Goal: Information Seeking & Learning: Check status

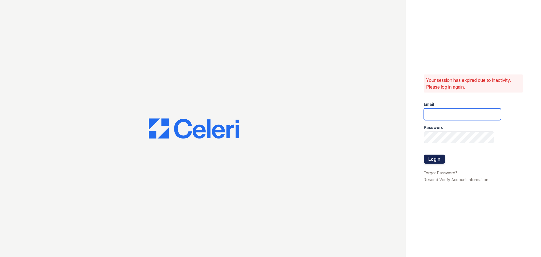
type input "[EMAIL_ADDRESS][DOMAIN_NAME]"
click at [439, 160] on button "Login" at bounding box center [434, 158] width 21 height 9
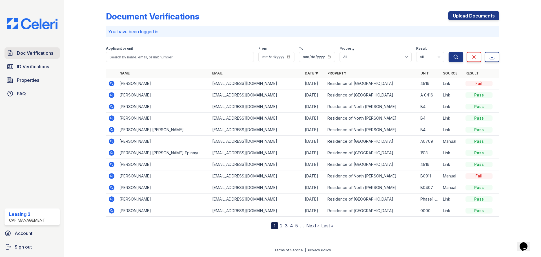
click at [45, 50] on span "Doc Verifications" at bounding box center [35, 53] width 36 height 7
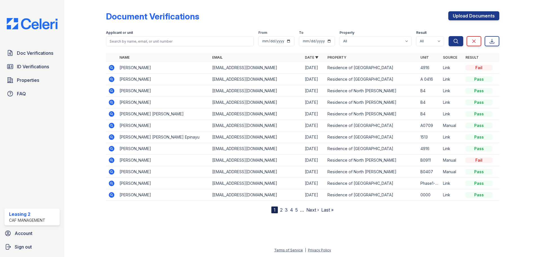
click at [112, 68] on icon at bounding box center [110, 67] width 1 height 1
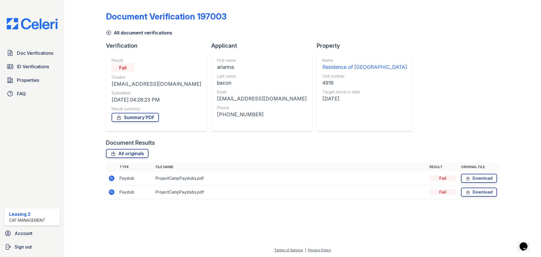
click at [112, 179] on icon at bounding box center [111, 178] width 7 height 7
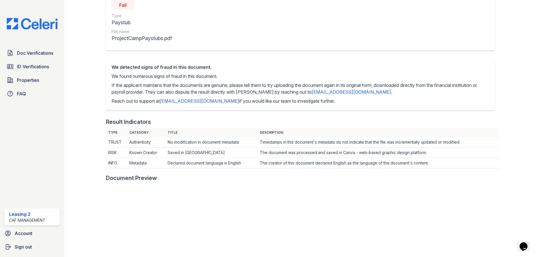
scroll to position [132, 0]
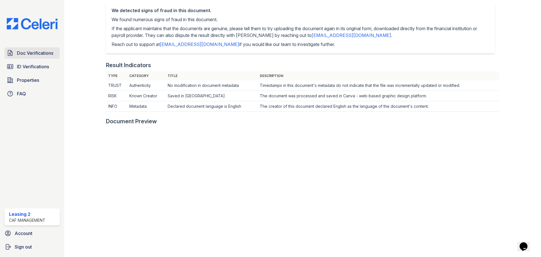
click at [53, 50] on span "Doc Verifications" at bounding box center [35, 53] width 36 height 7
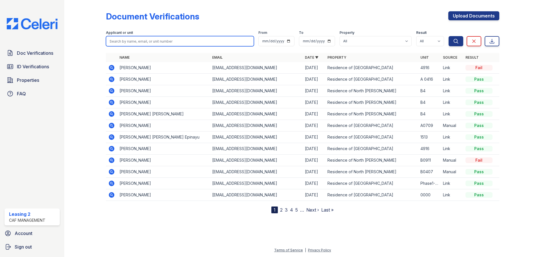
click at [231, 38] on input "search" at bounding box center [180, 41] width 148 height 10
type input "bacon"
click at [449, 36] on button "Search" at bounding box center [456, 41] width 15 height 10
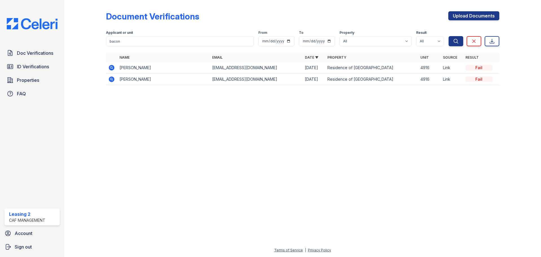
click at [113, 80] on icon at bounding box center [112, 79] width 6 height 6
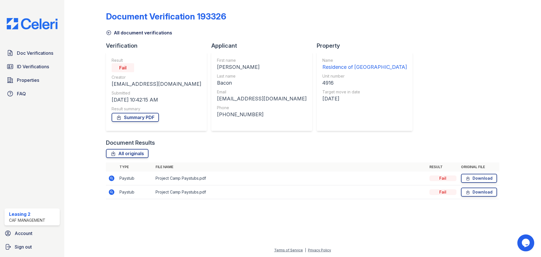
click at [113, 178] on icon at bounding box center [112, 178] width 6 height 6
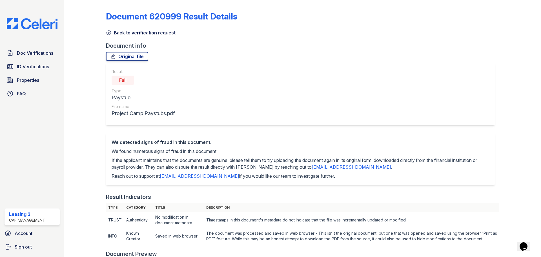
click at [146, 34] on link "Back to verification request" at bounding box center [141, 32] width 70 height 7
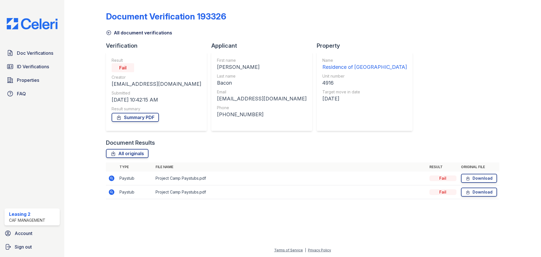
click at [110, 33] on icon at bounding box center [109, 33] width 6 height 6
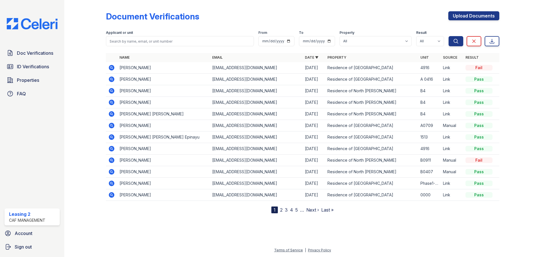
click at [110, 67] on icon at bounding box center [112, 68] width 6 height 6
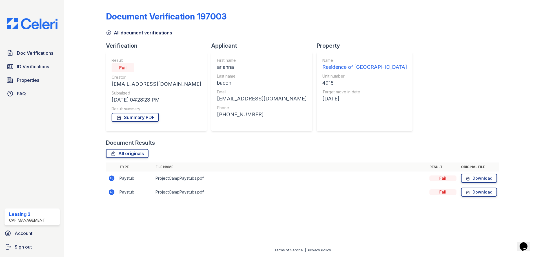
click at [109, 181] on icon at bounding box center [111, 178] width 7 height 7
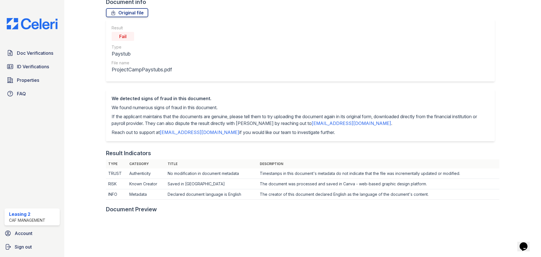
scroll to position [66, 0]
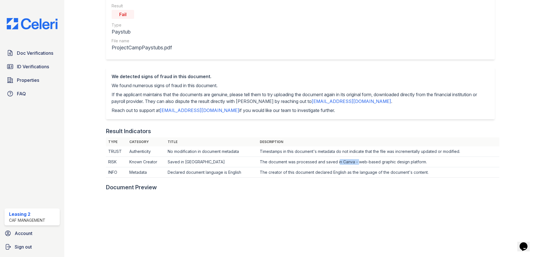
drag, startPoint x: 337, startPoint y: 163, endPoint x: 355, endPoint y: 162, distance: 18.1
click at [355, 162] on td "The document was processed and saved in Canva - web-based graphic design platfo…" at bounding box center [379, 162] width 242 height 10
click at [434, 162] on td "The document was processed and saved in Canva - web-based graphic design platfo…" at bounding box center [379, 162] width 242 height 10
click at [441, 159] on td "The document was processed and saved in Canva - web-based graphic design platfo…" at bounding box center [379, 162] width 242 height 10
